Goal: Information Seeking & Learning: Learn about a topic

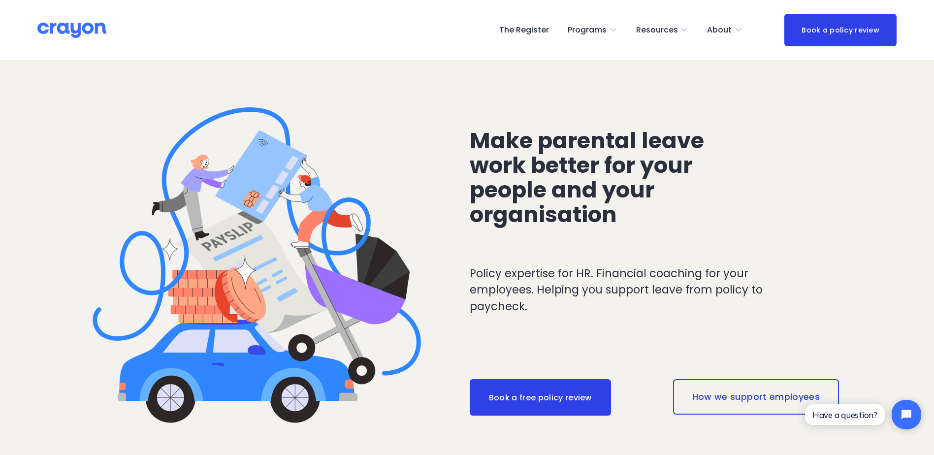
click at [678, 33] on span "Resources" at bounding box center [657, 30] width 42 height 14
click at [0, 0] on span "Employer hub" at bounding box center [0, 0] width 0 height 0
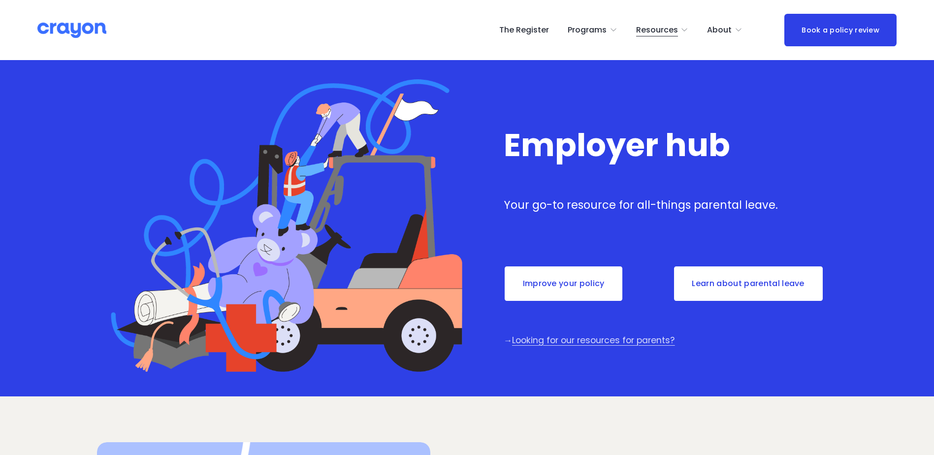
click at [0, 0] on span "Parent Hub" at bounding box center [0, 0] width 0 height 0
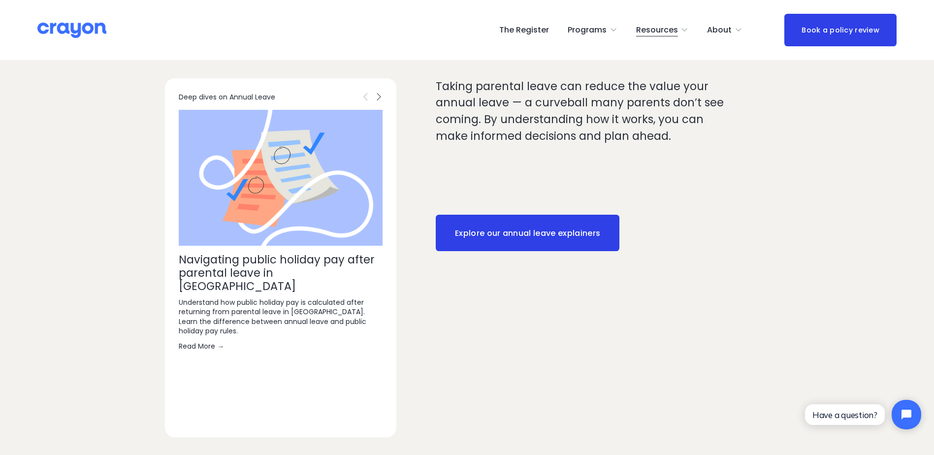
scroll to position [1203, 0]
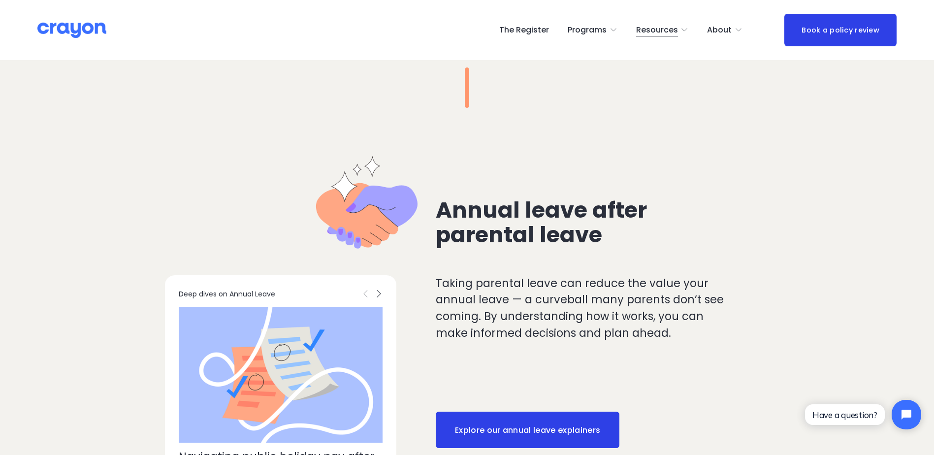
click at [730, 33] on span "About" at bounding box center [719, 30] width 25 height 14
click at [0, 0] on span "About Us" at bounding box center [0, 0] width 0 height 0
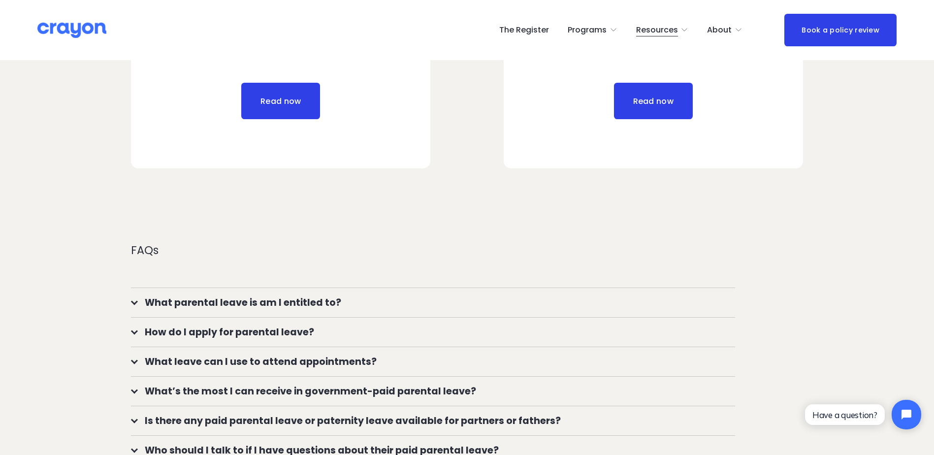
scroll to position [837, 0]
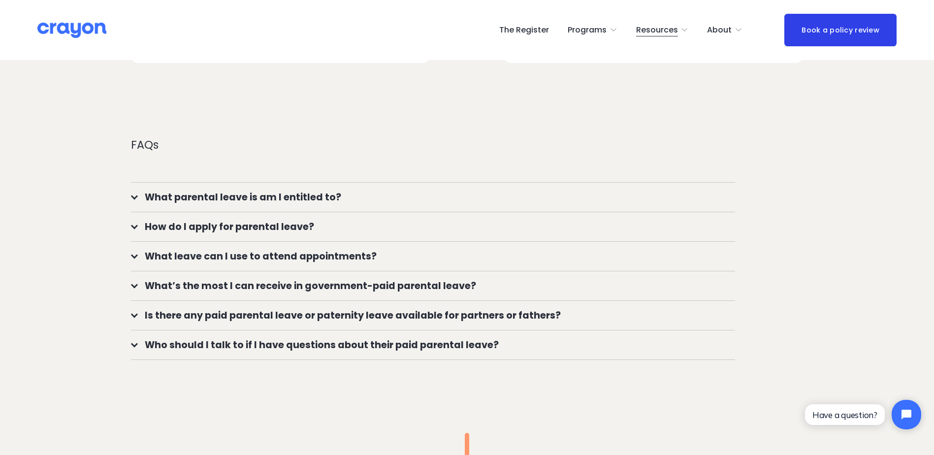
click at [139, 195] on span "What parental leave is am I entitled to?" at bounding box center [437, 197] width 598 height 14
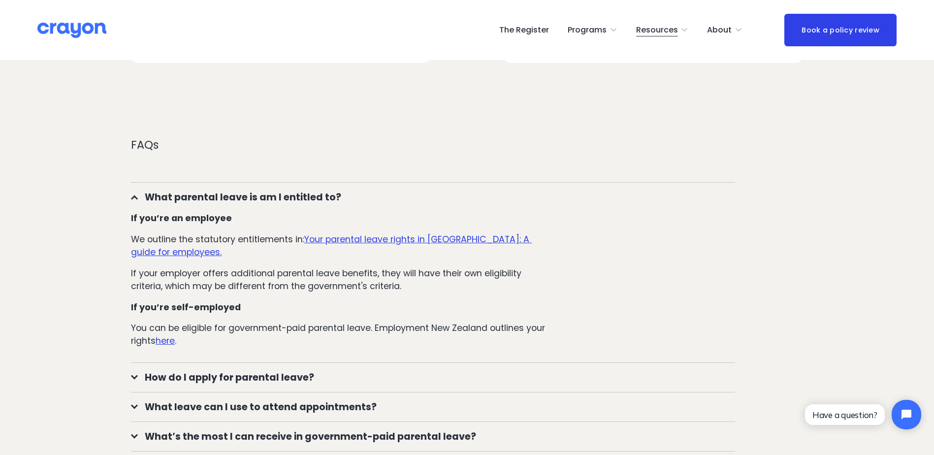
click at [137, 195] on div at bounding box center [134, 197] width 7 height 7
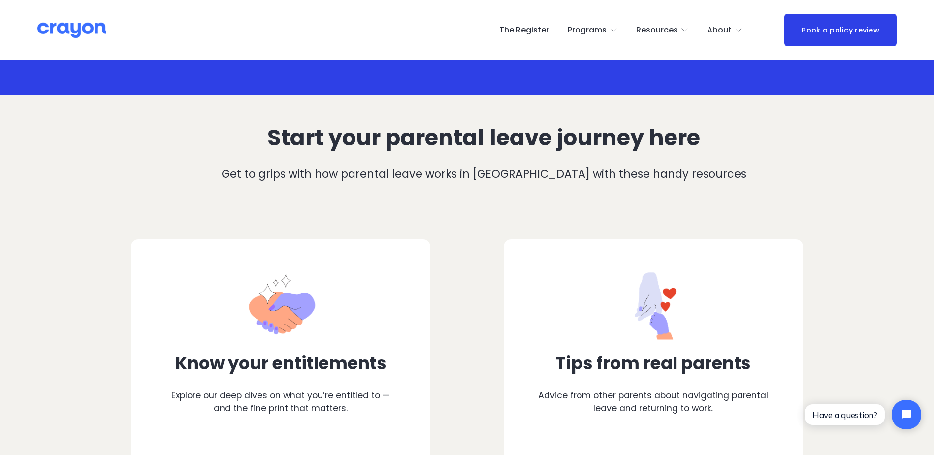
scroll to position [49, 0]
